Goal: Entertainment & Leisure: Consume media (video, audio)

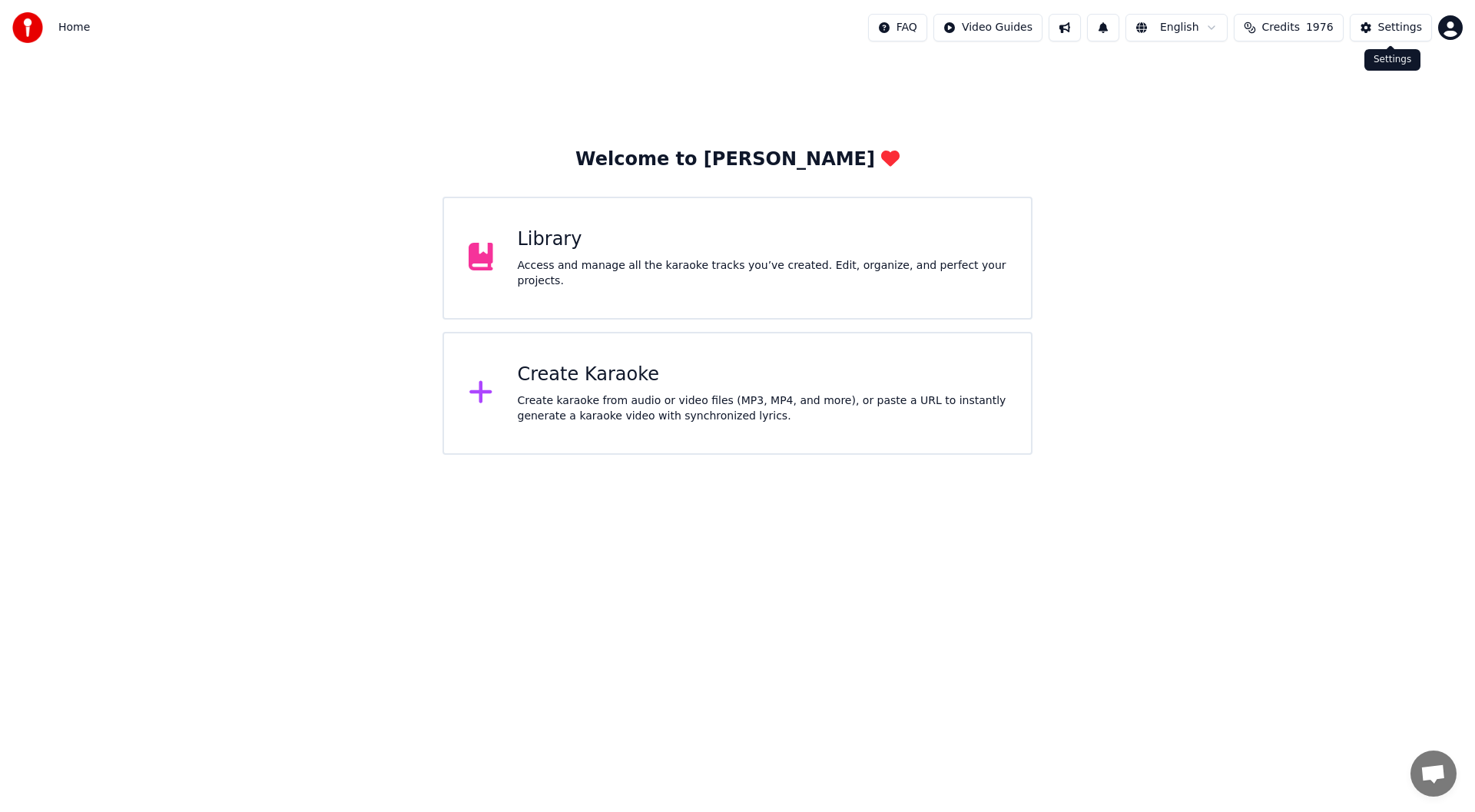
click at [1393, 31] on div "Settings" at bounding box center [1400, 28] width 44 height 16
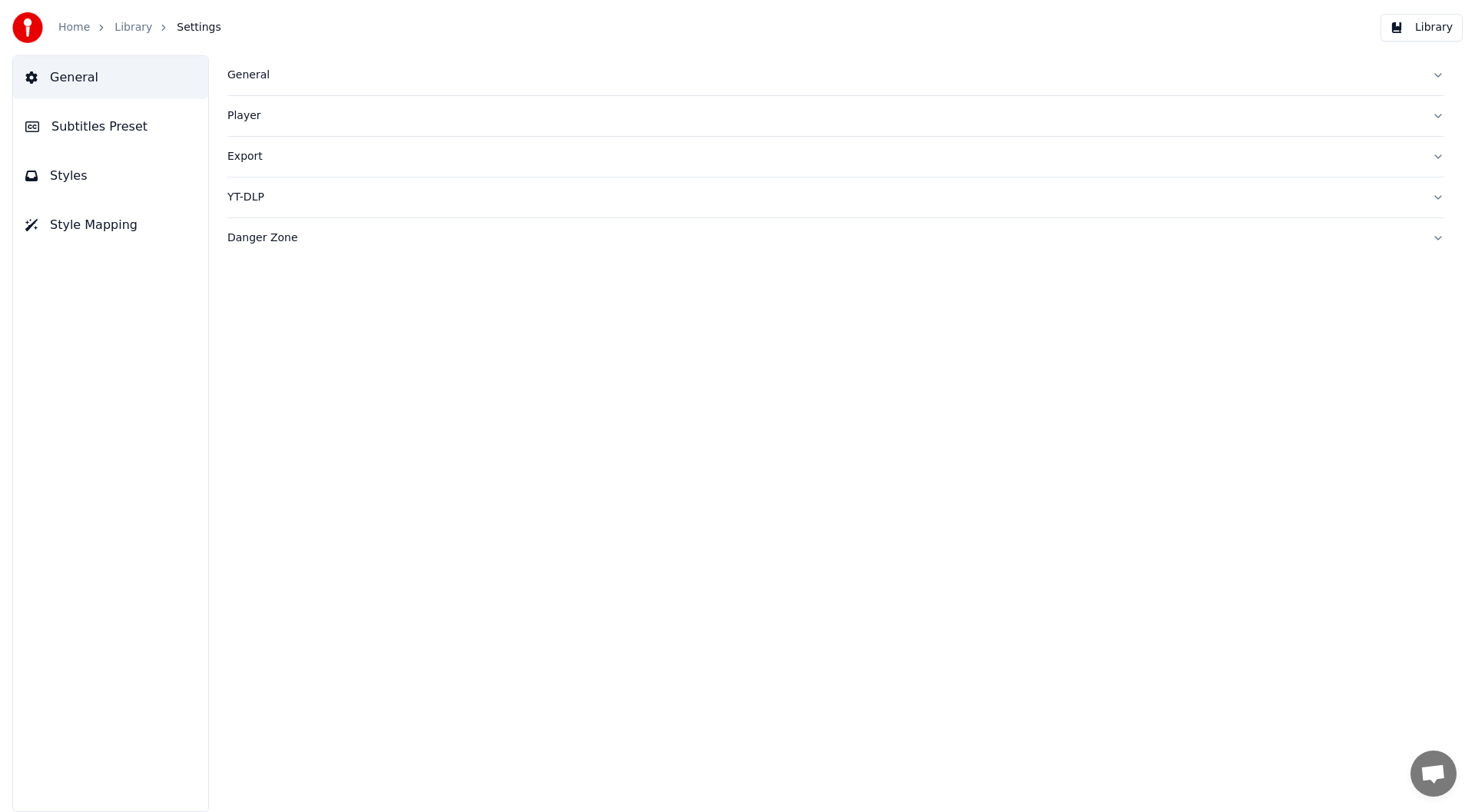
click at [251, 75] on div "General" at bounding box center [824, 75] width 1193 height 16
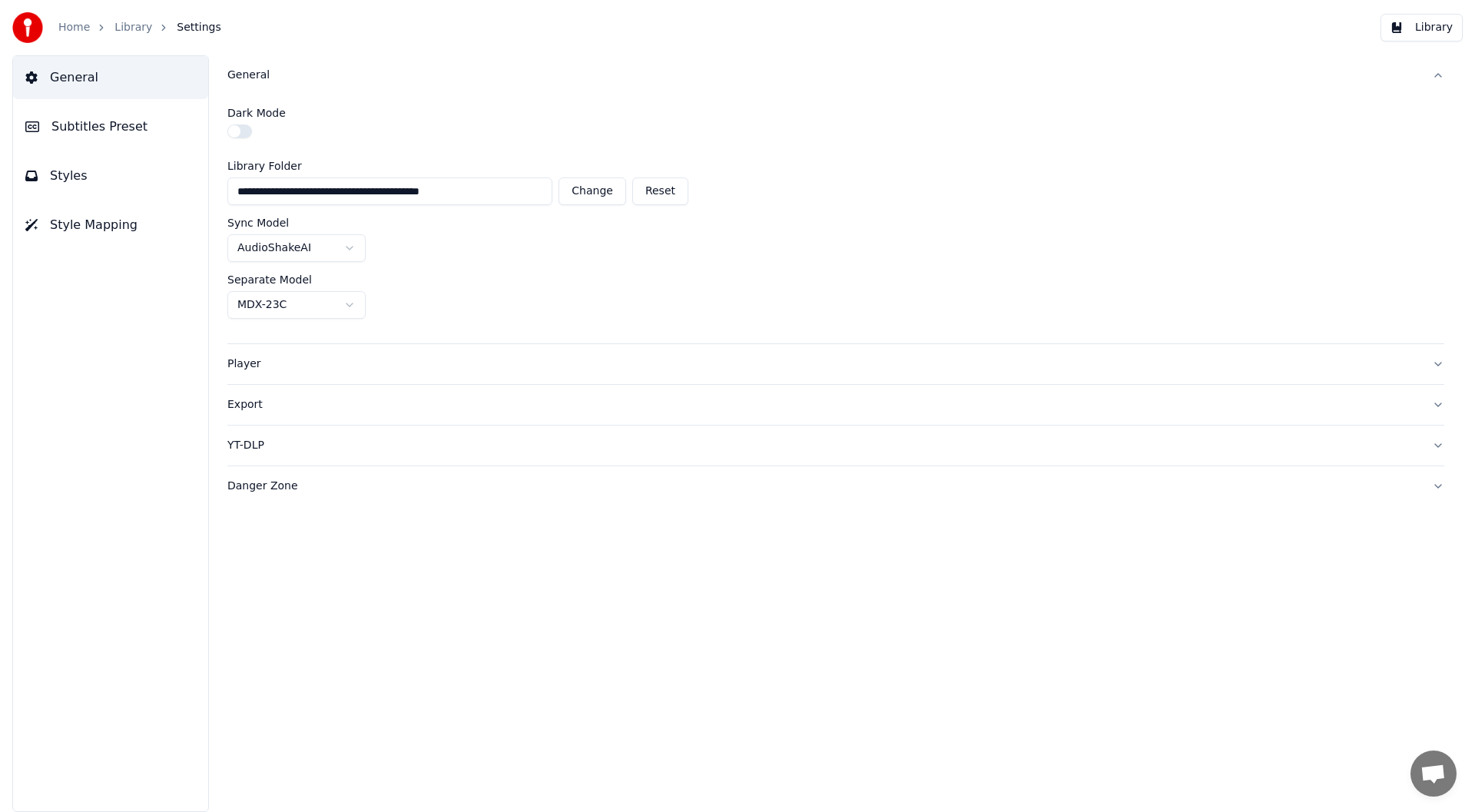
click at [255, 362] on div "Player" at bounding box center [824, 364] width 1193 height 16
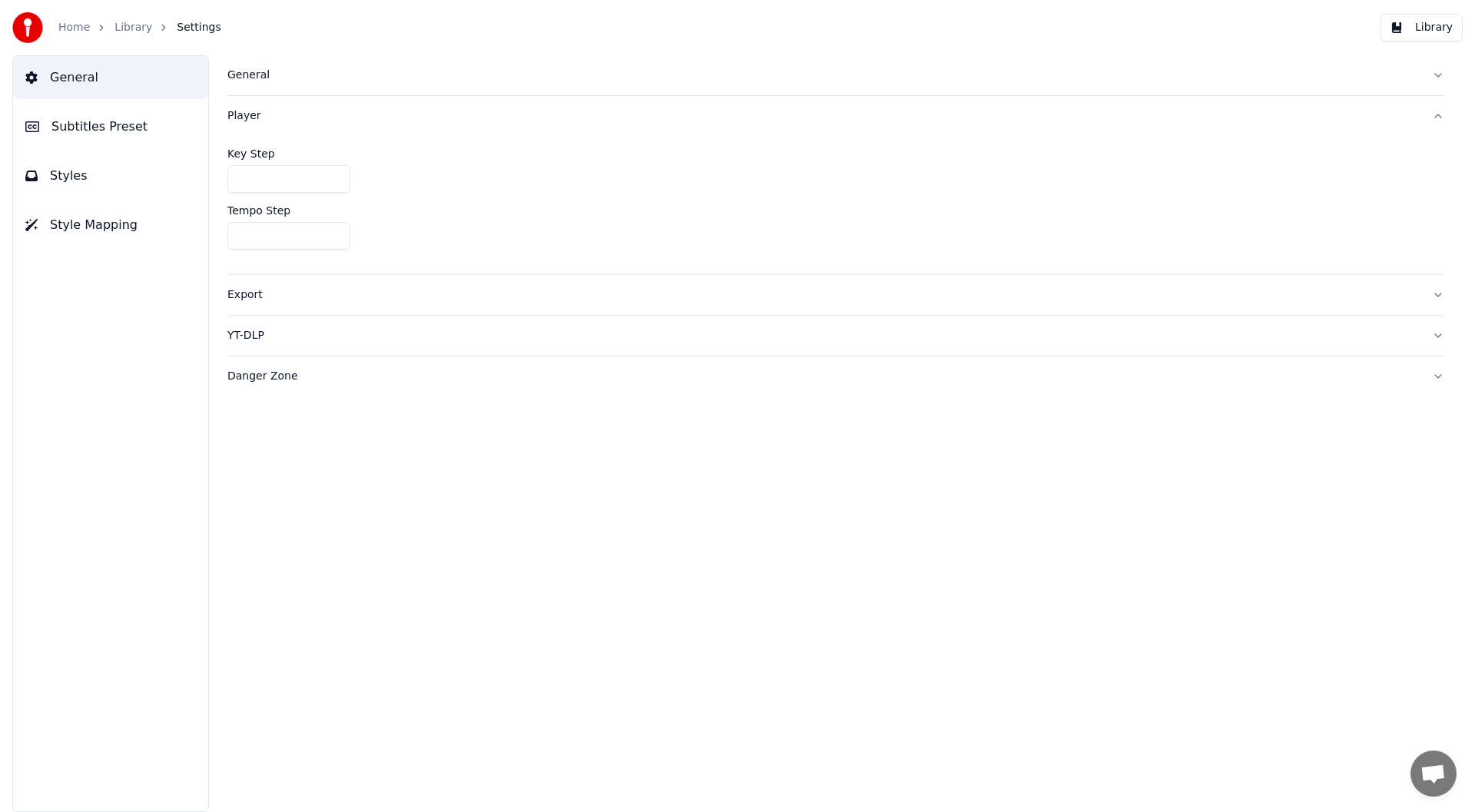
click at [256, 75] on div "General" at bounding box center [824, 75] width 1193 height 16
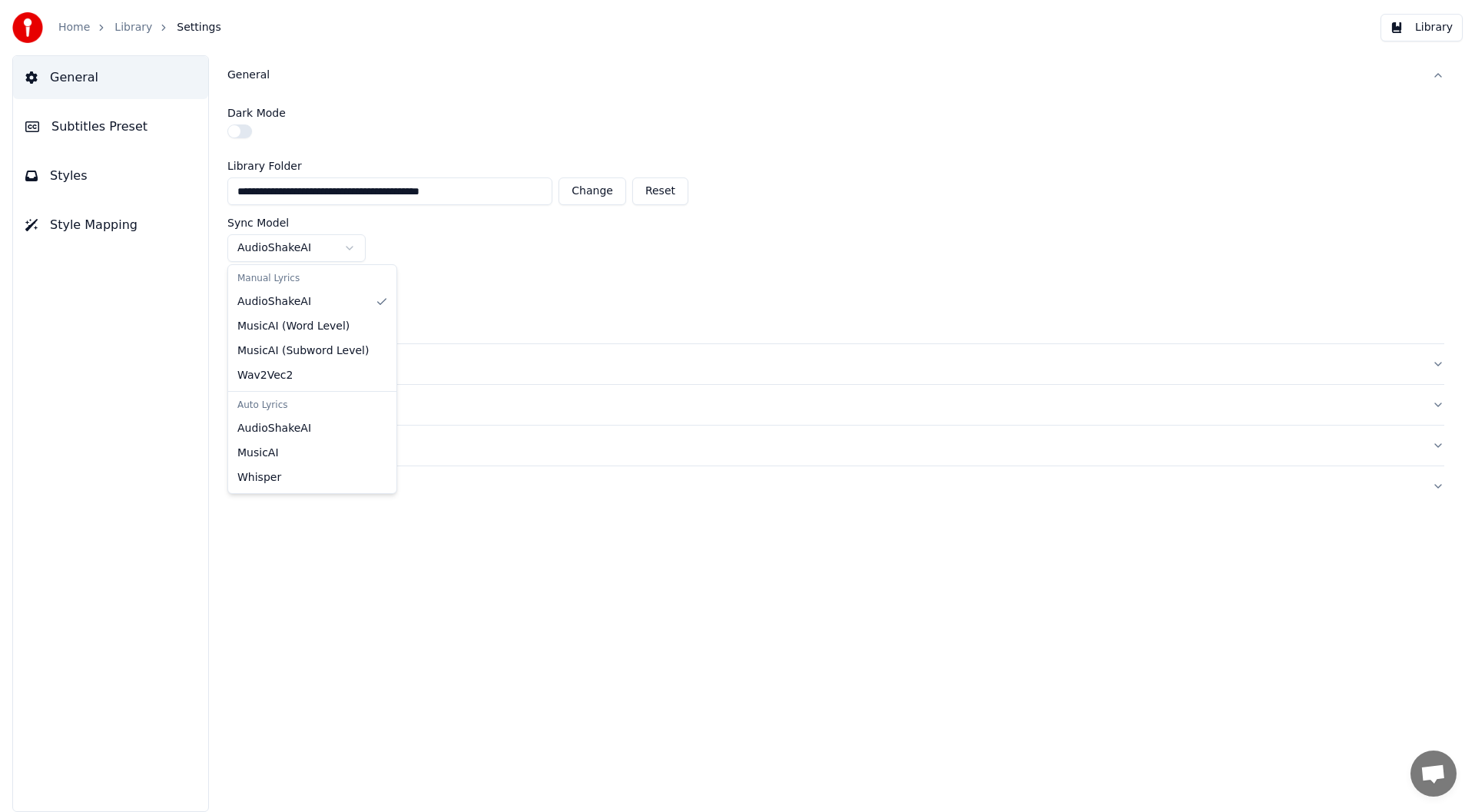
click at [348, 250] on html "**********" at bounding box center [737, 406] width 1475 height 812
click at [55, 397] on html "**********" at bounding box center [737, 406] width 1475 height 812
click at [55, 397] on div "General Subtitles Preset Styles Style Mapping" at bounding box center [110, 433] width 197 height 757
click at [73, 29] on link "Home" at bounding box center [74, 28] width 32 height 16
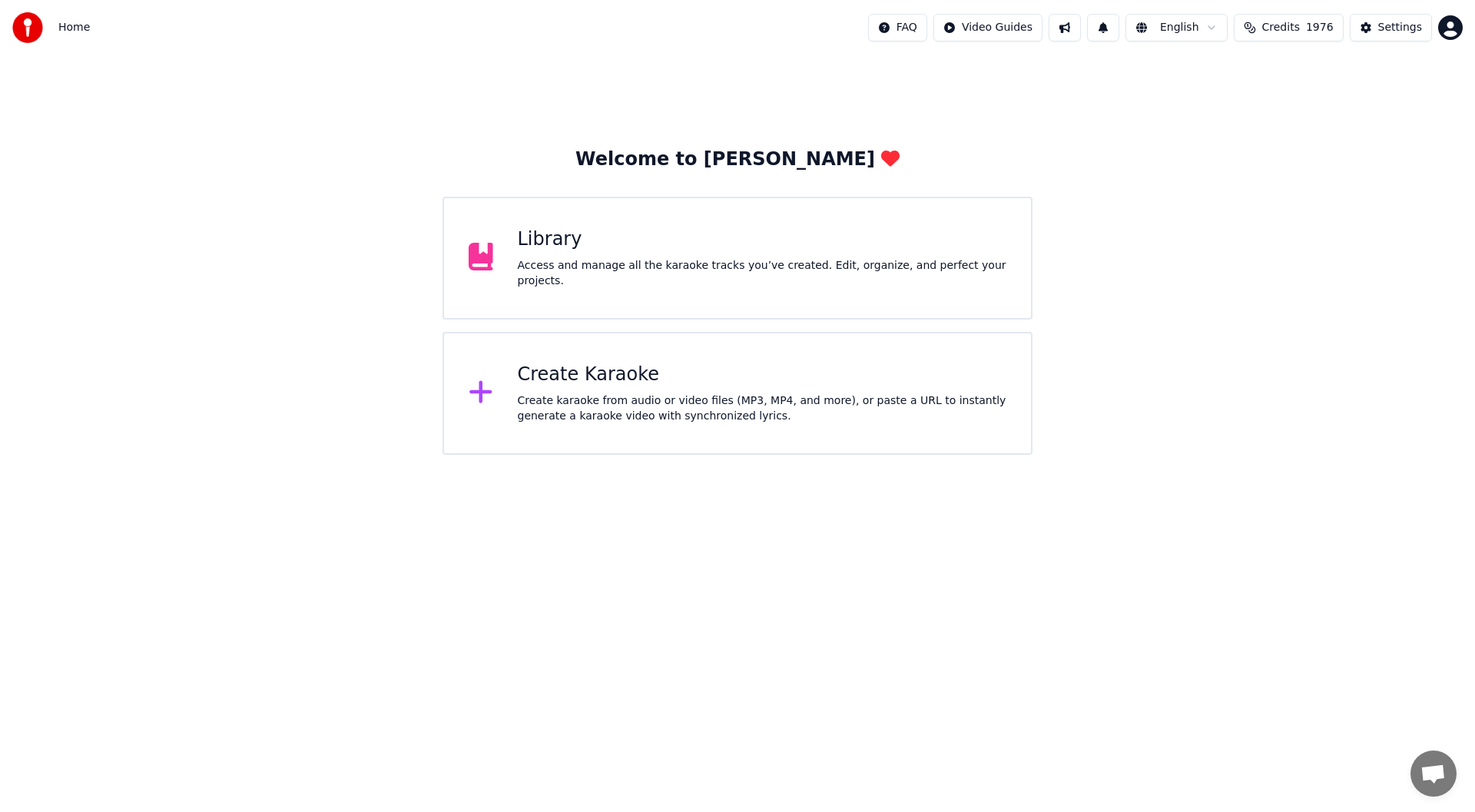
click at [532, 247] on div "Library" at bounding box center [762, 240] width 489 height 24
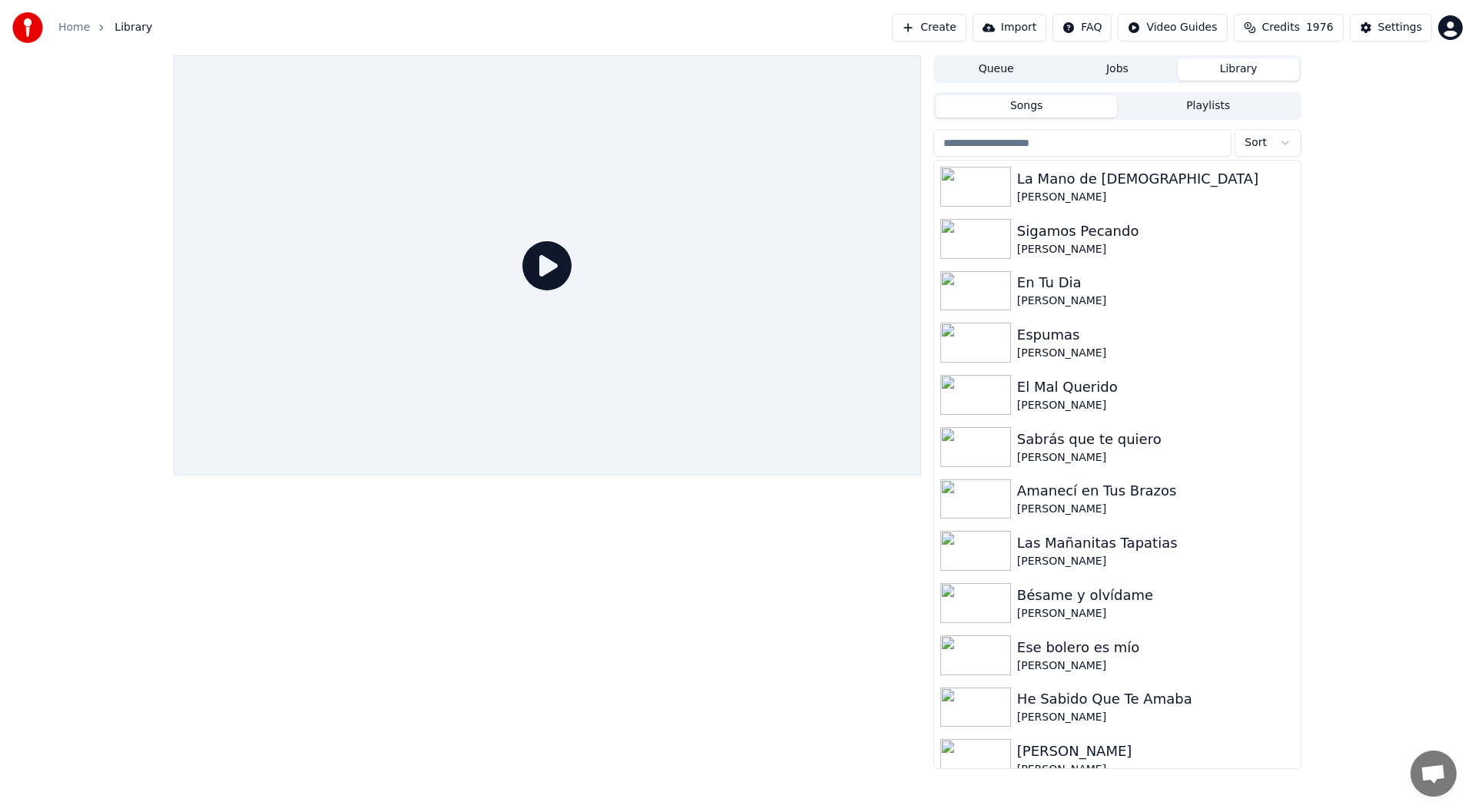
click at [961, 149] on input "search" at bounding box center [1082, 143] width 298 height 28
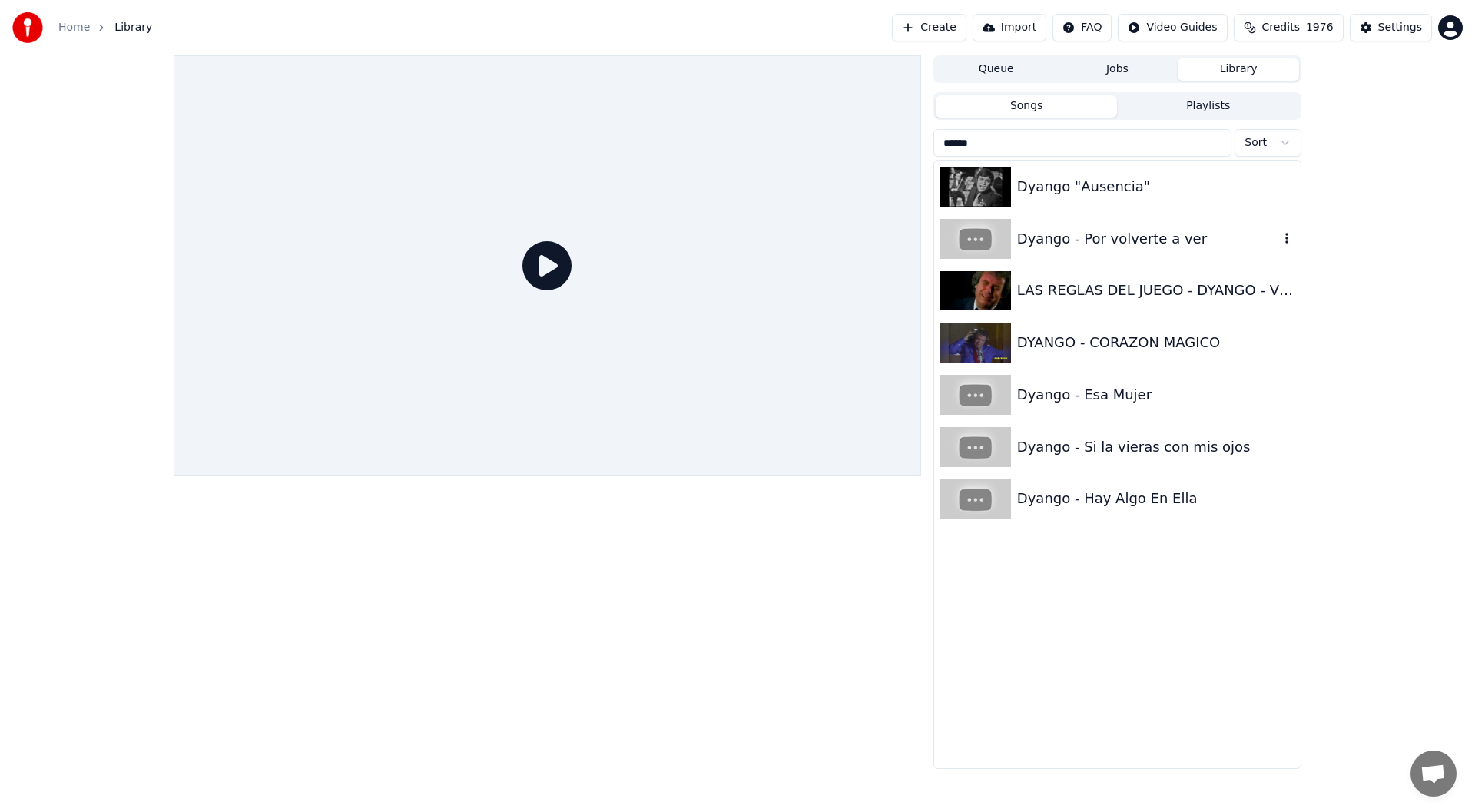
type input "******"
click at [1096, 242] on div "Dyango - Por volverte a ver" at bounding box center [1149, 238] width 262 height 22
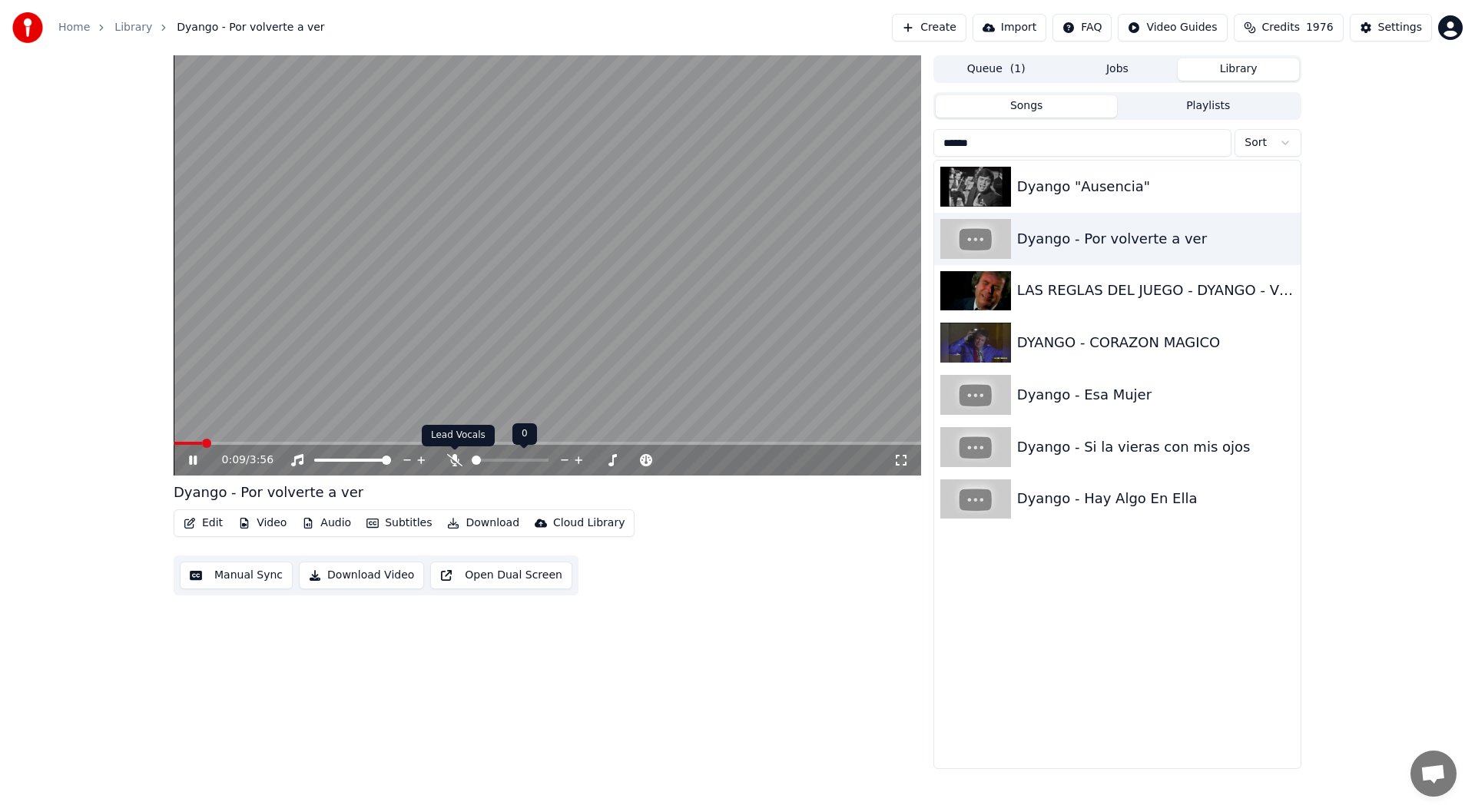
click at [451, 460] on icon at bounding box center [455, 460] width 16 height 12
click at [192, 453] on div "0:56 / 3:56" at bounding box center [547, 460] width 735 height 16
click at [192, 463] on icon at bounding box center [192, 460] width 8 height 9
click at [1051, 192] on div "Dyango "Ausencia"" at bounding box center [1149, 186] width 262 height 22
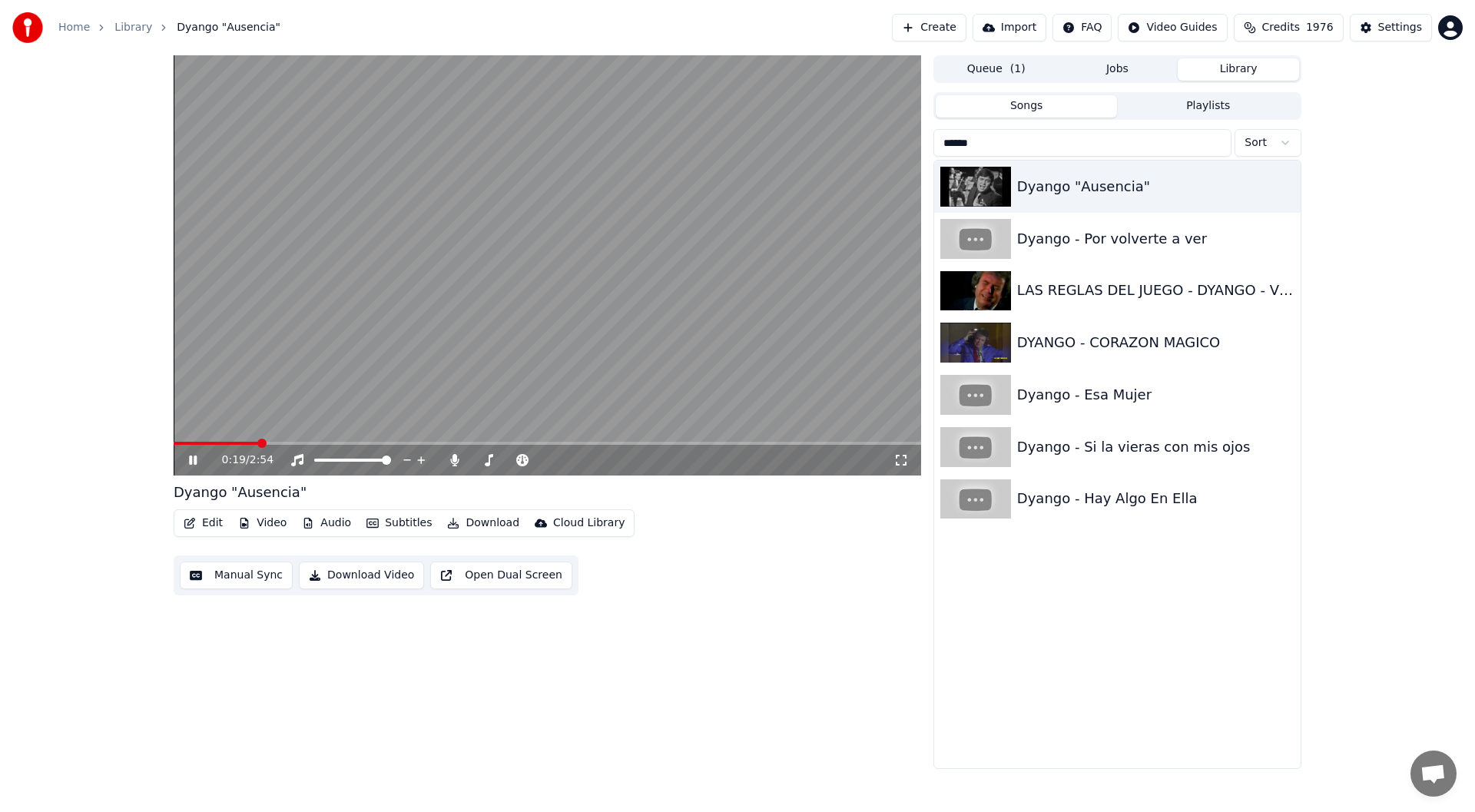
click at [187, 459] on icon at bounding box center [204, 460] width 36 height 12
